Goal: Communication & Community: Answer question/provide support

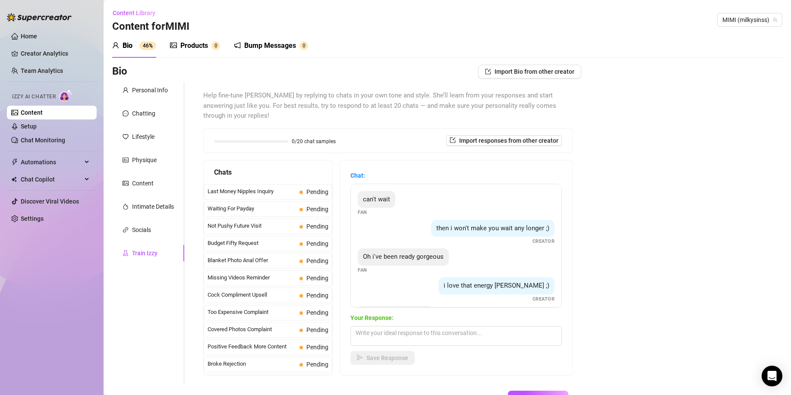
scroll to position [353, 0]
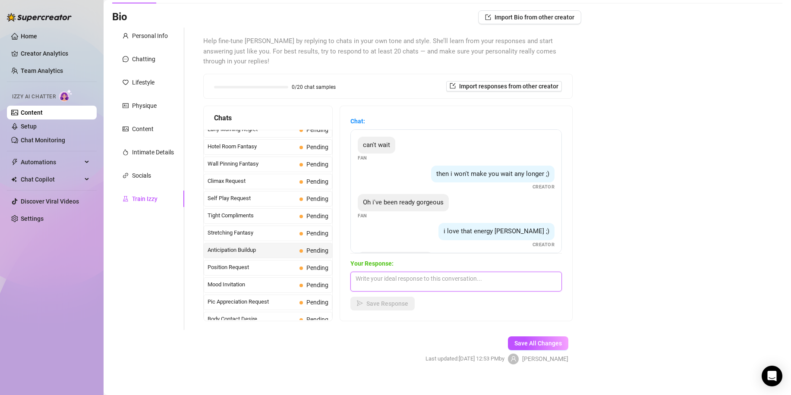
click at [396, 273] on textarea at bounding box center [455, 282] width 211 height 20
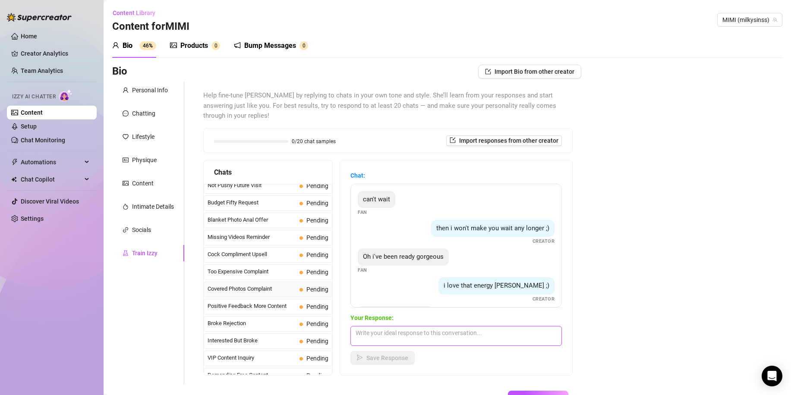
scroll to position [0, 0]
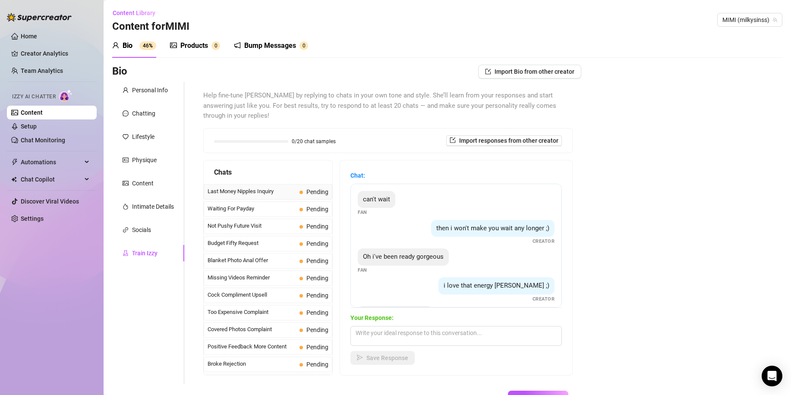
click at [258, 189] on div "Last Money Nipples Inquiry Pending" at bounding box center [268, 192] width 129 height 16
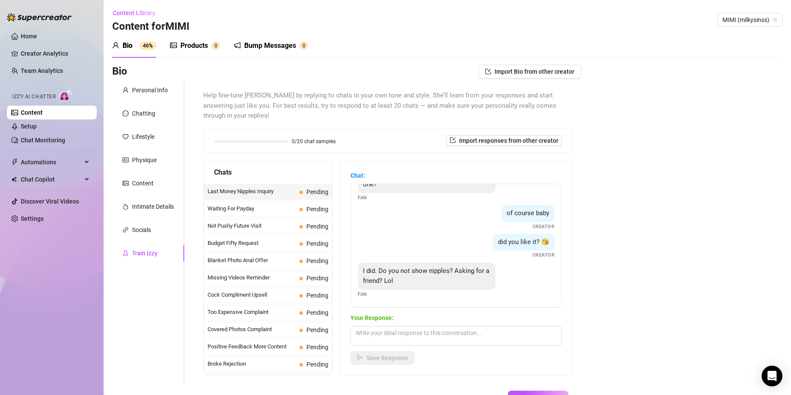
scroll to position [27, 0]
click at [469, 326] on textarea at bounding box center [455, 336] width 211 height 20
type textarea "i"
click at [283, 203] on div "Waiting For Payday Pending" at bounding box center [268, 209] width 129 height 16
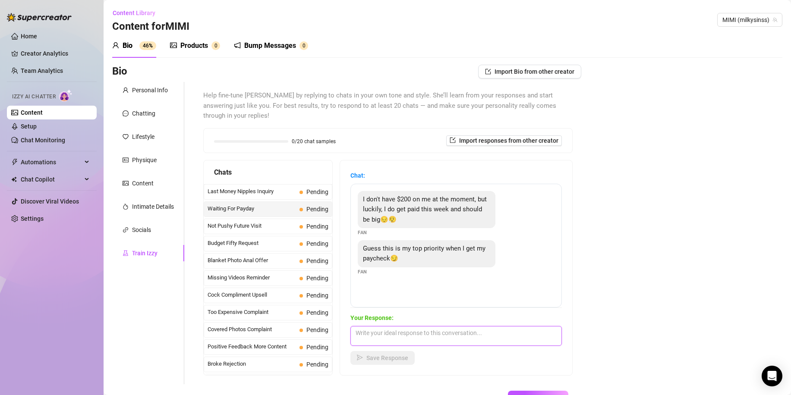
click at [456, 326] on textarea at bounding box center [455, 336] width 211 height 20
click at [370, 328] on textarea at bounding box center [455, 336] width 211 height 20
type textarea "i'll hold the price till [DATE] promise"
click at [396, 355] on span "Save Response" at bounding box center [387, 358] width 42 height 7
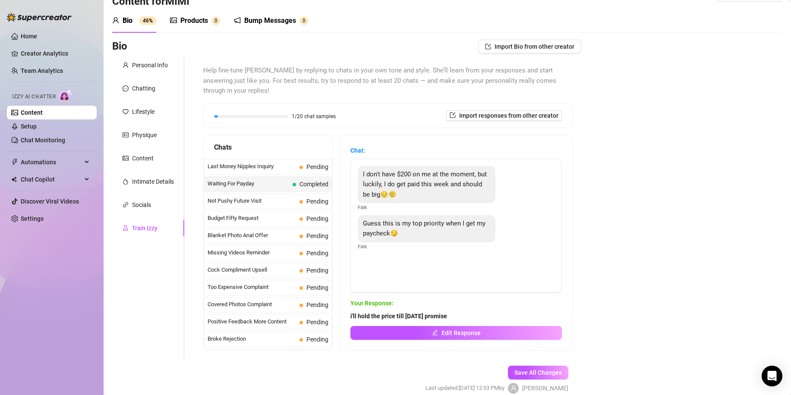
scroll to position [30, 0]
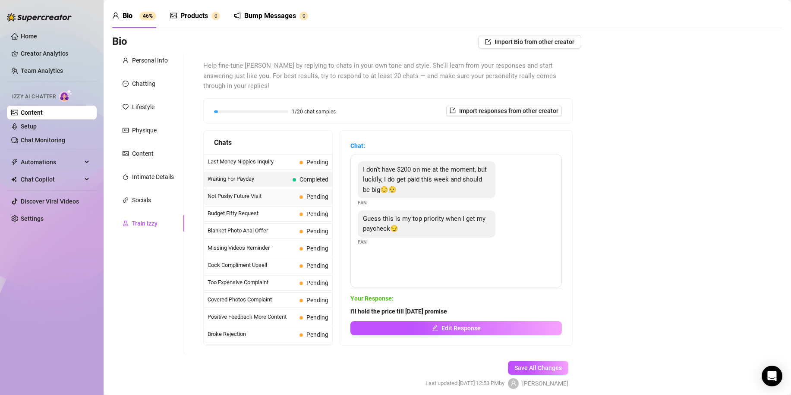
click at [282, 193] on div "Not Pushy Future Visit Pending" at bounding box center [268, 197] width 129 height 16
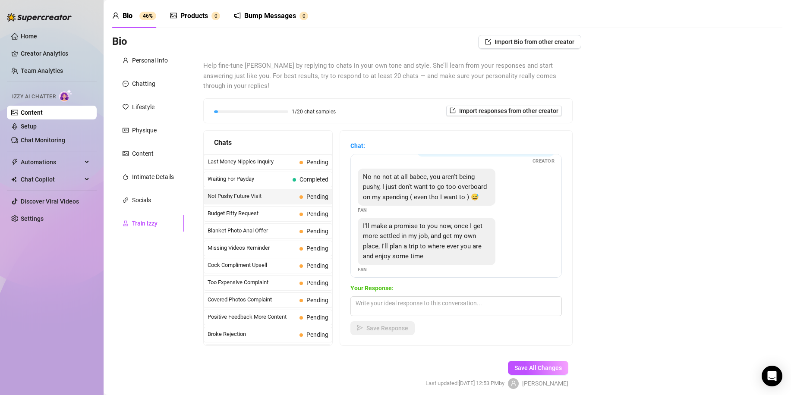
scroll to position [59, 0]
click at [287, 209] on span "Budget Fifty Request" at bounding box center [252, 213] width 88 height 9
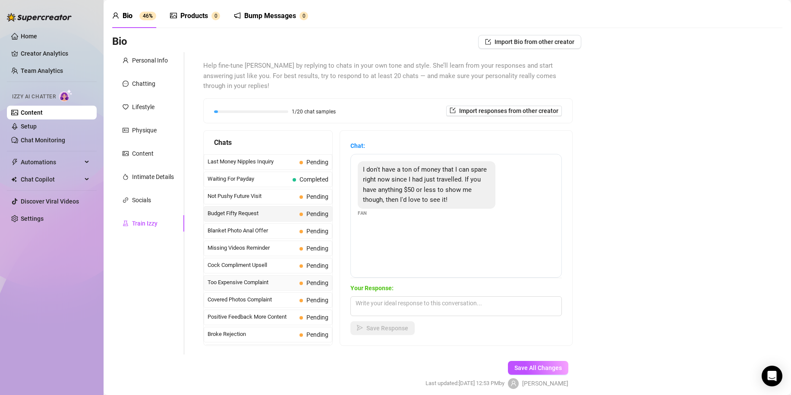
click at [273, 280] on div "Too Expensive Complaint Pending" at bounding box center [268, 283] width 129 height 16
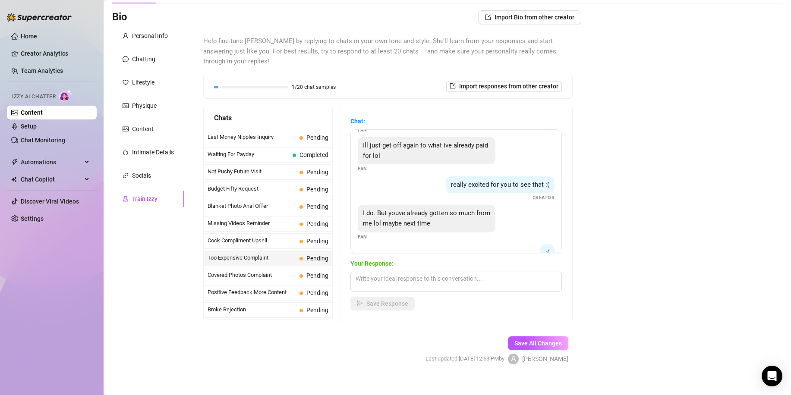
scroll to position [0, 0]
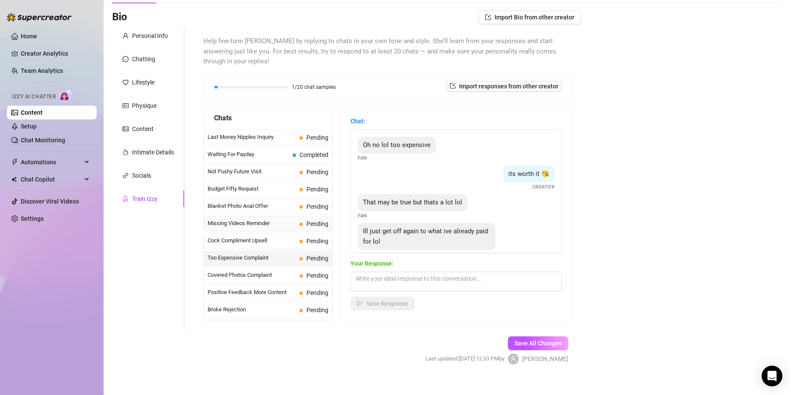
click at [288, 219] on span "Missing Videos Reminder" at bounding box center [252, 223] width 88 height 9
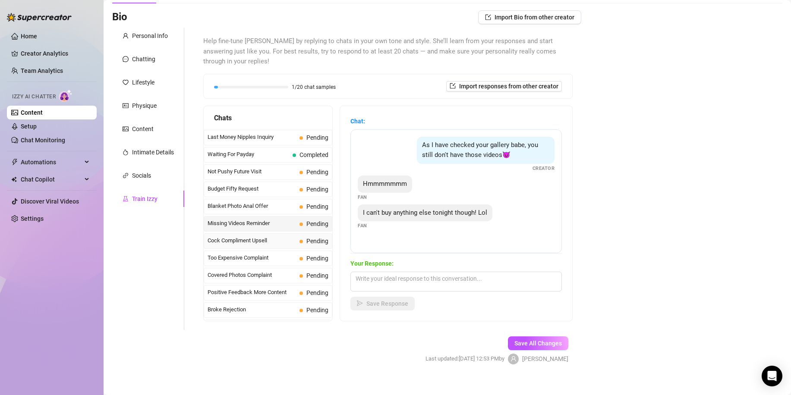
click at [265, 236] on span "Cock Compliment Upsell" at bounding box center [252, 240] width 88 height 9
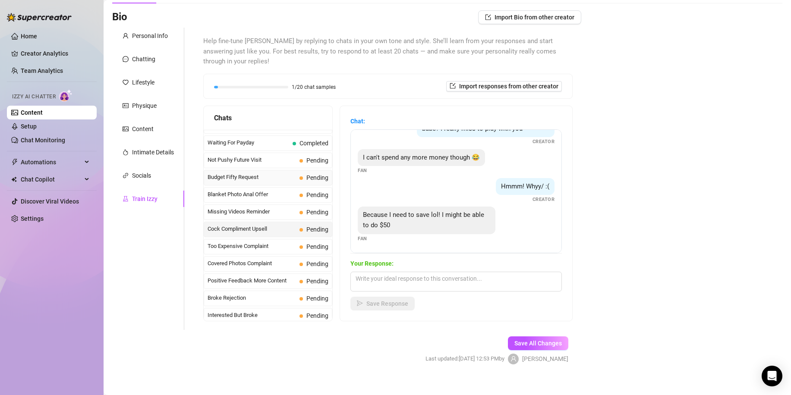
scroll to position [14, 0]
click at [277, 291] on div "Broke Rejection Pending" at bounding box center [268, 297] width 129 height 16
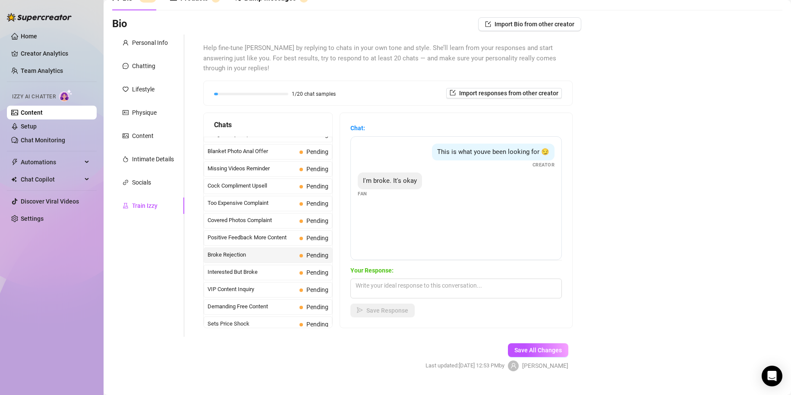
scroll to position [63, 0]
click at [283, 266] on span "Interested But Broke" at bounding box center [252, 270] width 88 height 9
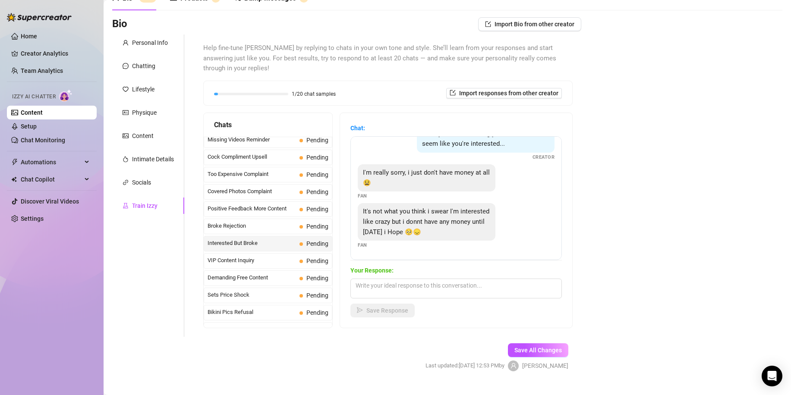
scroll to position [170, 0]
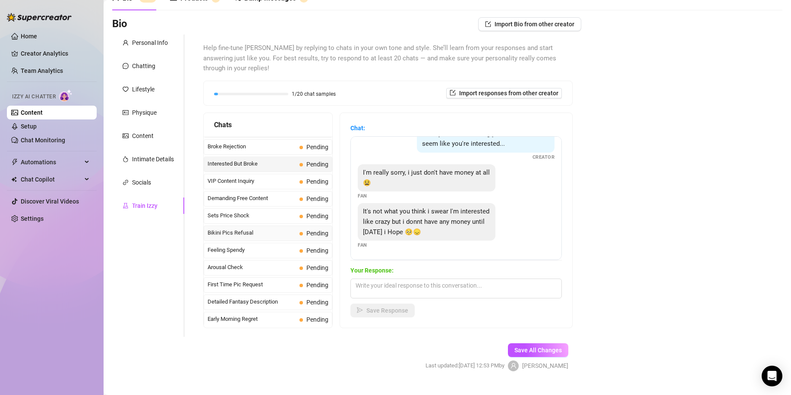
click at [242, 230] on div "Bikini Pics Refusal Pending" at bounding box center [268, 234] width 129 height 16
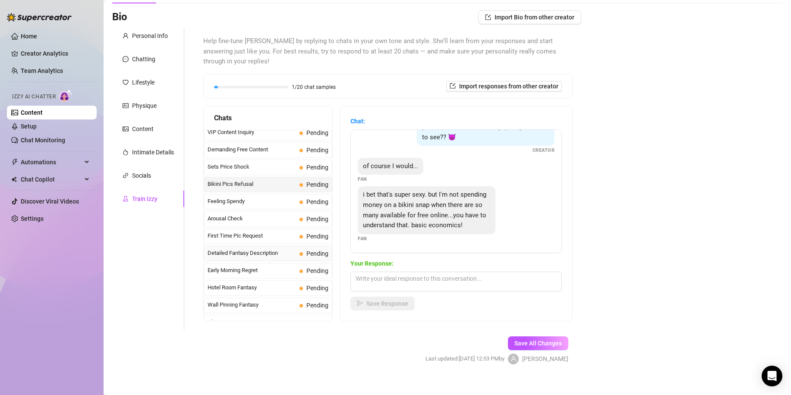
scroll to position [227, 0]
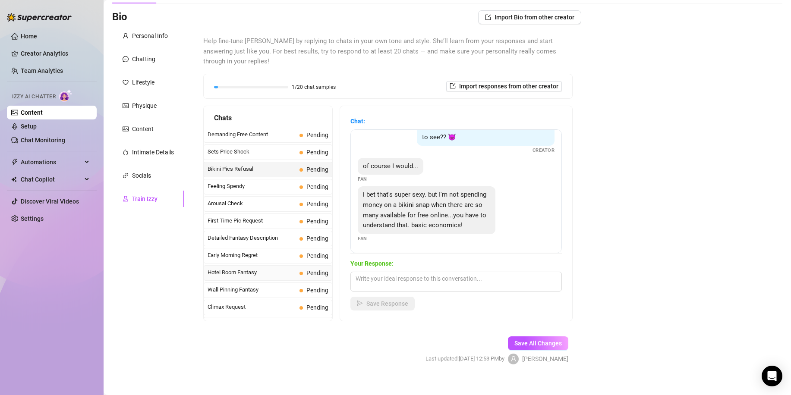
click at [268, 268] on span "Hotel Room Fantasy" at bounding box center [252, 272] width 88 height 9
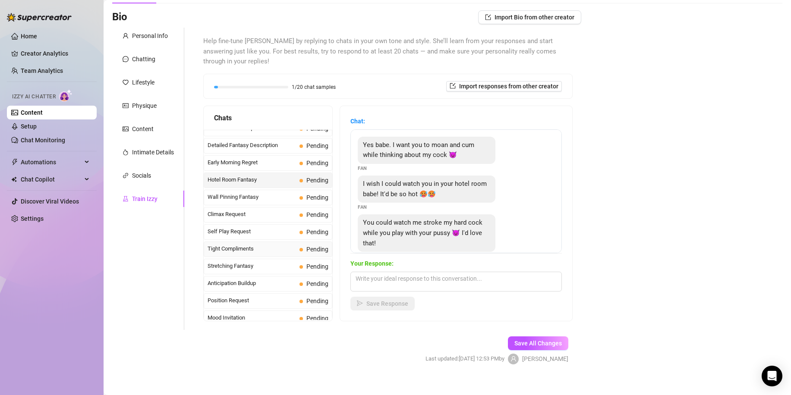
scroll to position [320, 0]
click at [282, 226] on div "Self Play Request Pending" at bounding box center [268, 232] width 129 height 16
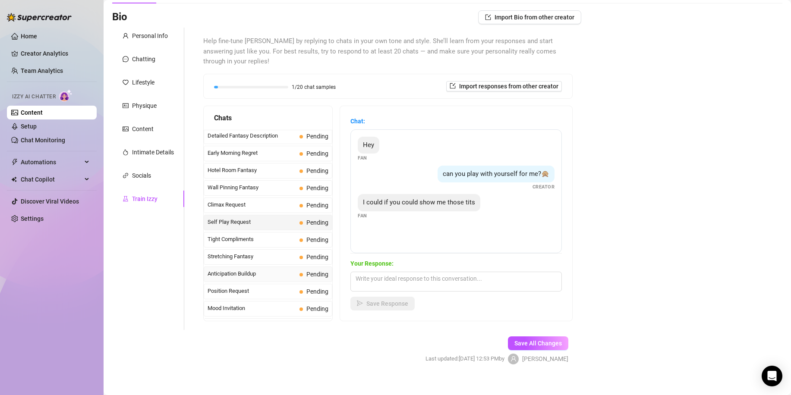
scroll to position [334, 0]
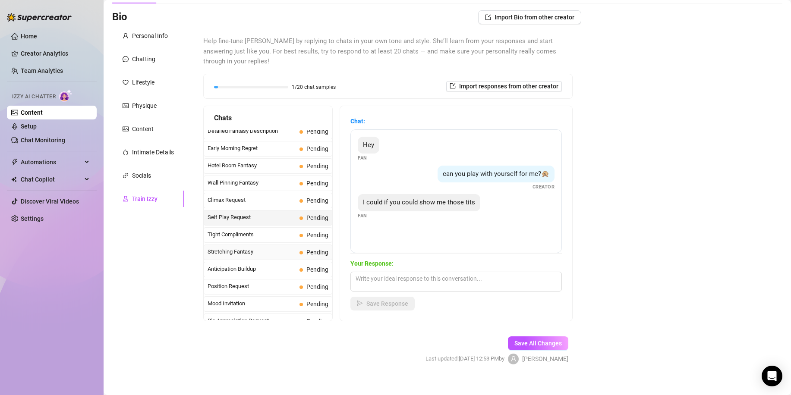
click at [274, 248] on span "Stretching Fantasy" at bounding box center [252, 252] width 88 height 9
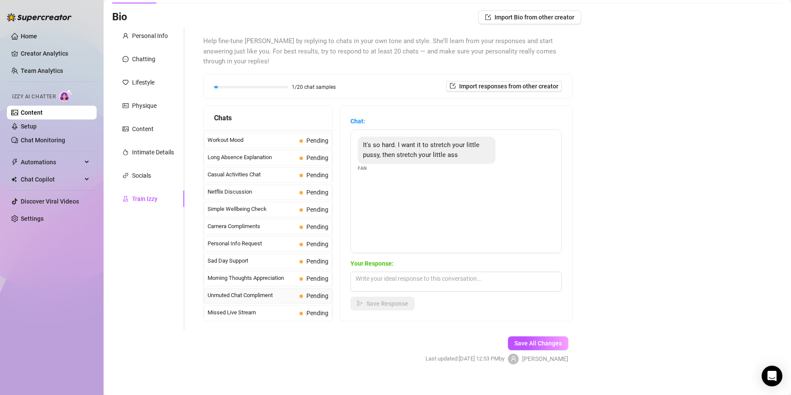
scroll to position [774, 0]
click at [274, 308] on span "Missed Live Stream" at bounding box center [252, 312] width 88 height 9
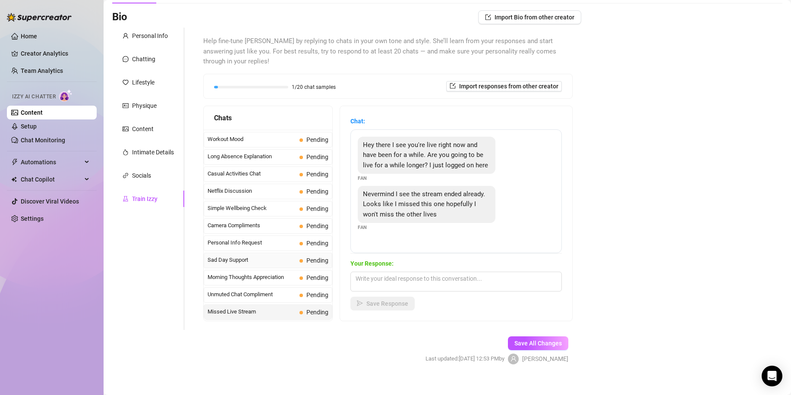
click at [269, 255] on div "Sad Day Support Pending" at bounding box center [268, 261] width 129 height 16
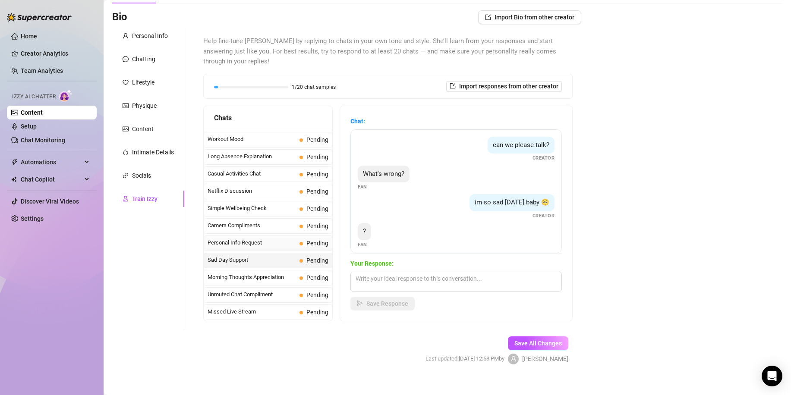
click at [286, 239] on span "Personal Info Request" at bounding box center [252, 243] width 88 height 9
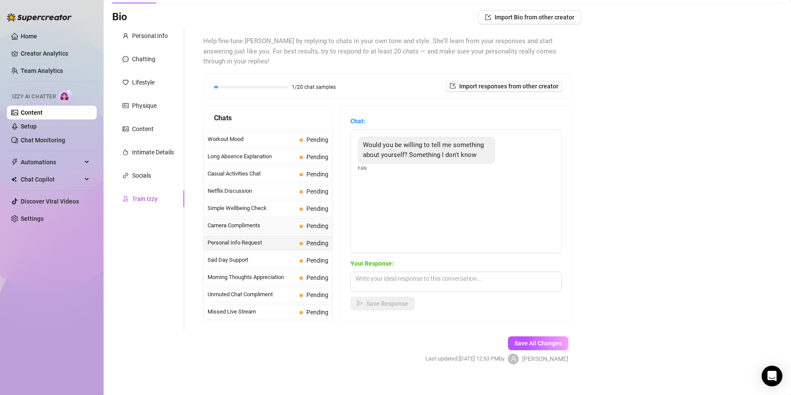
click at [276, 221] on span "Camera Compliments" at bounding box center [252, 225] width 88 height 9
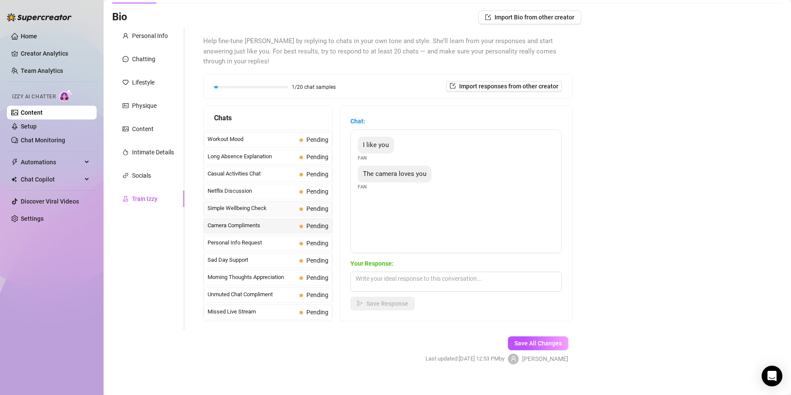
click at [274, 203] on div "Simple Wellbeing Check Pending" at bounding box center [268, 209] width 129 height 16
click at [271, 186] on div "Netflix Discussion Pending" at bounding box center [268, 192] width 129 height 16
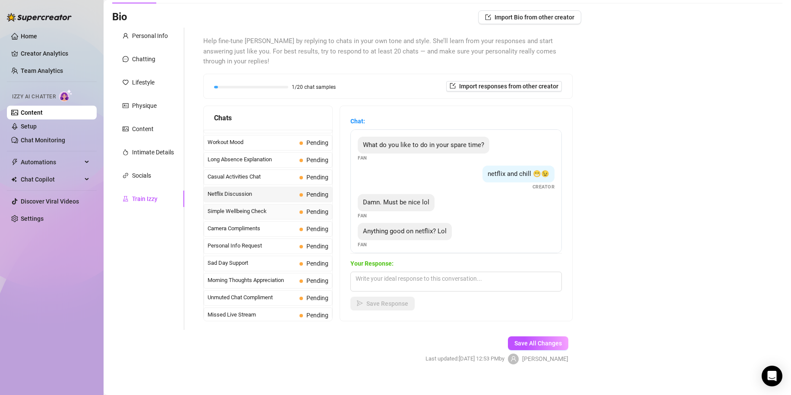
scroll to position [771, 0]
click at [269, 173] on span "Casual Activities Chat" at bounding box center [252, 177] width 88 height 9
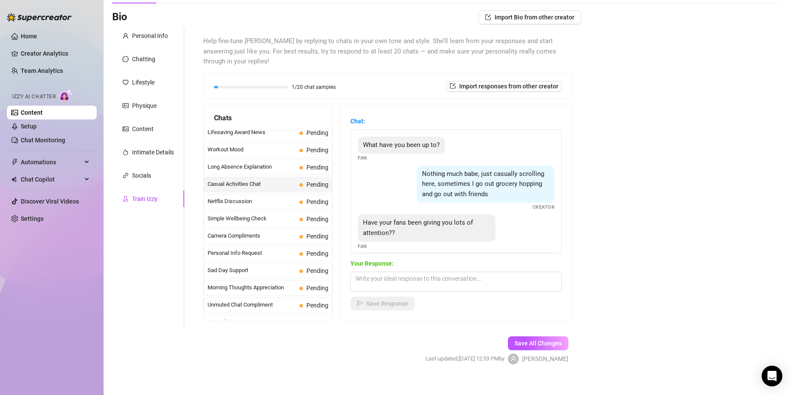
scroll to position [751, 0]
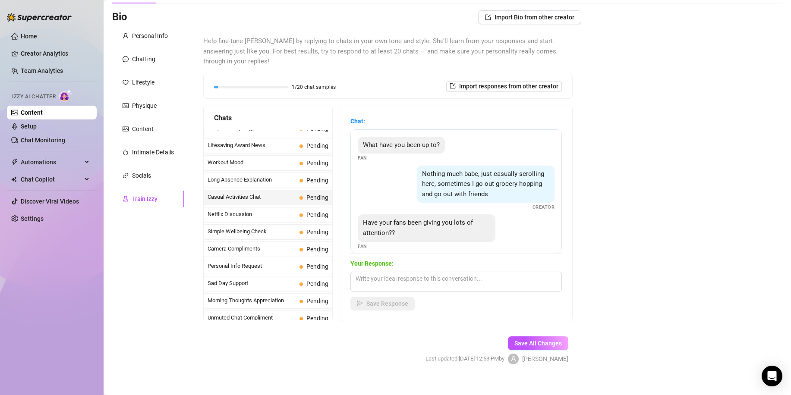
click at [269, 176] on span "Long Absence Explanation" at bounding box center [252, 180] width 88 height 9
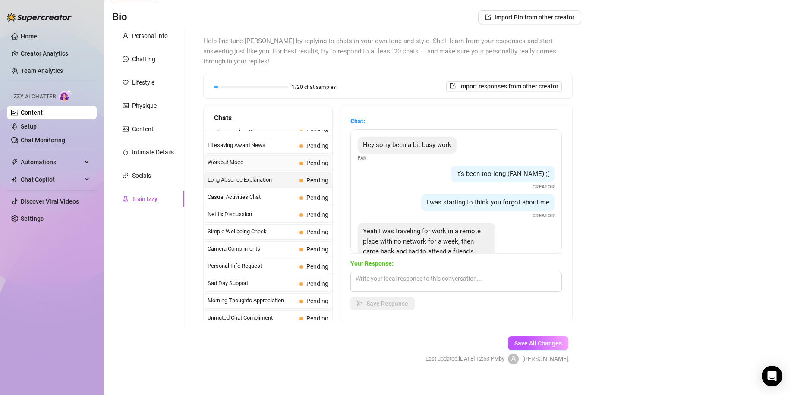
click at [268, 158] on span "Workout Mood" at bounding box center [252, 162] width 88 height 9
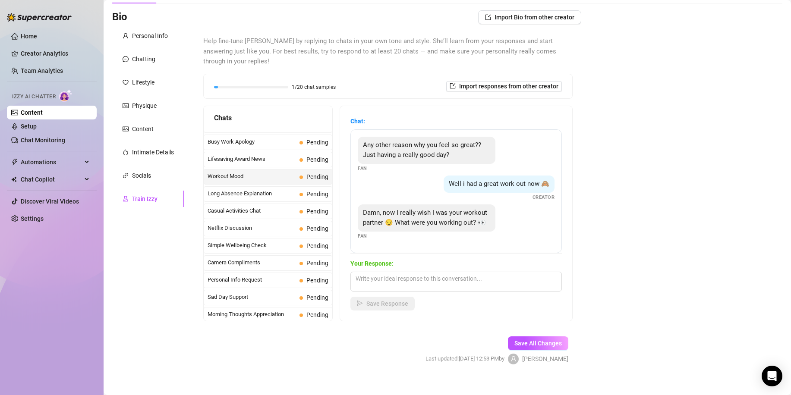
scroll to position [736, 0]
click at [268, 157] on span "Lifesaving Award News" at bounding box center [252, 161] width 88 height 9
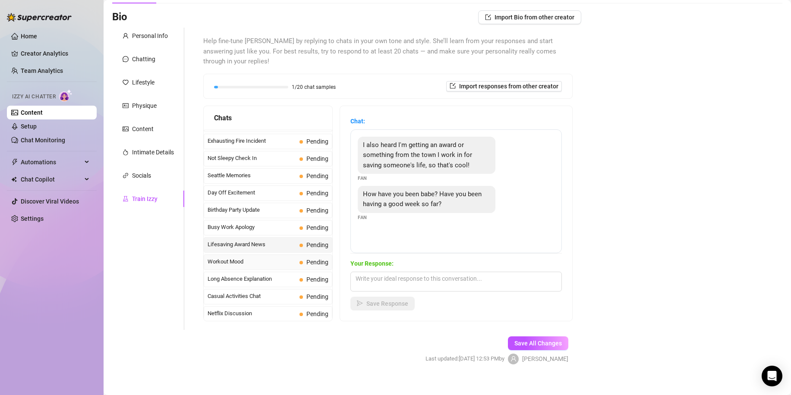
scroll to position [651, 0]
click at [279, 189] on span "Day Off Excitement" at bounding box center [252, 193] width 88 height 9
